Goal: Information Seeking & Learning: Learn about a topic

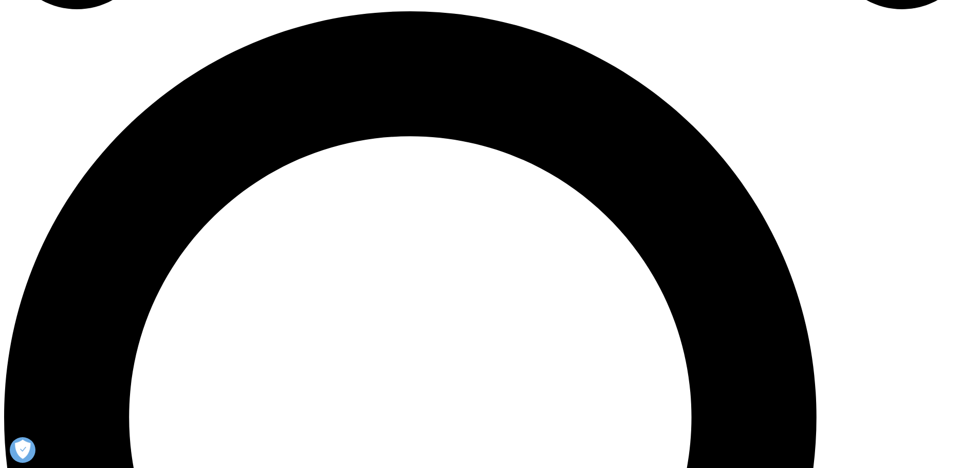
scroll to position [668, 0]
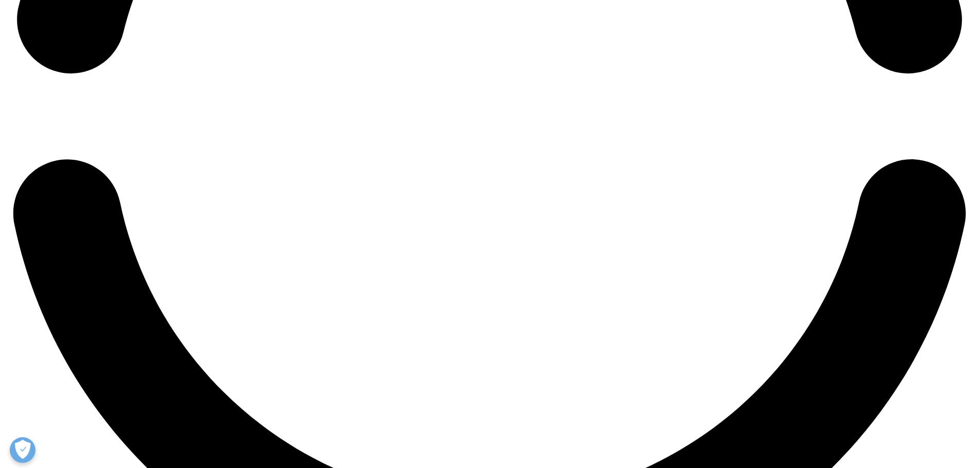
scroll to position [2312, 0]
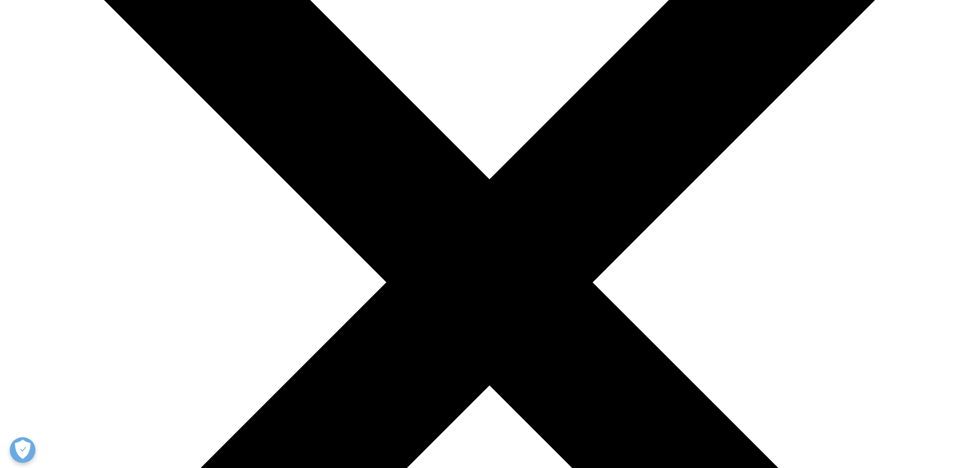
scroll to position [51, 0]
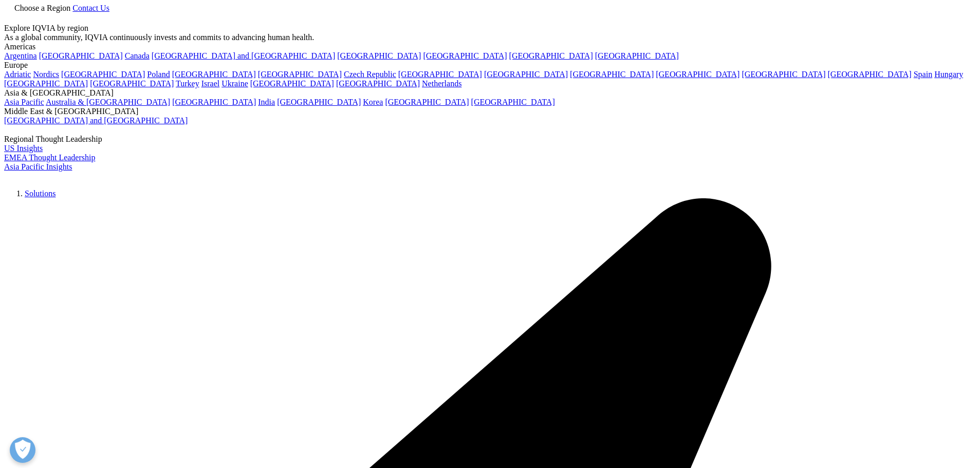
drag, startPoint x: 422, startPoint y: 246, endPoint x: 423, endPoint y: 298, distance: 52.4
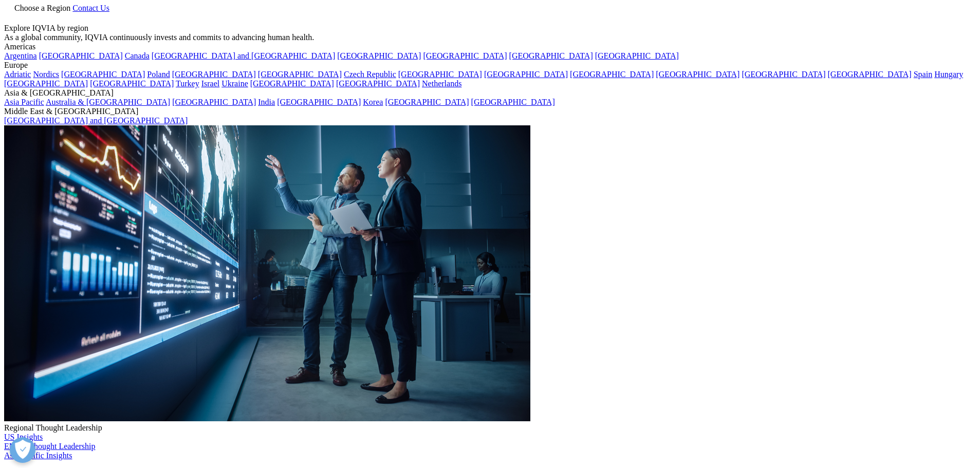
copy p "IQVIA Patient Recruitment and Enablement harness the power of IQVIA Connected I…"
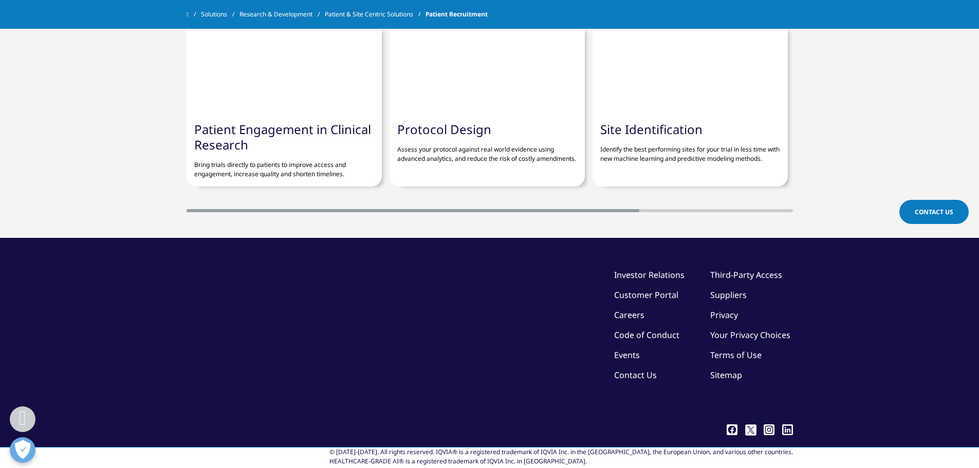
scroll to position [2612, 0]
